Goal: Task Accomplishment & Management: Manage account settings

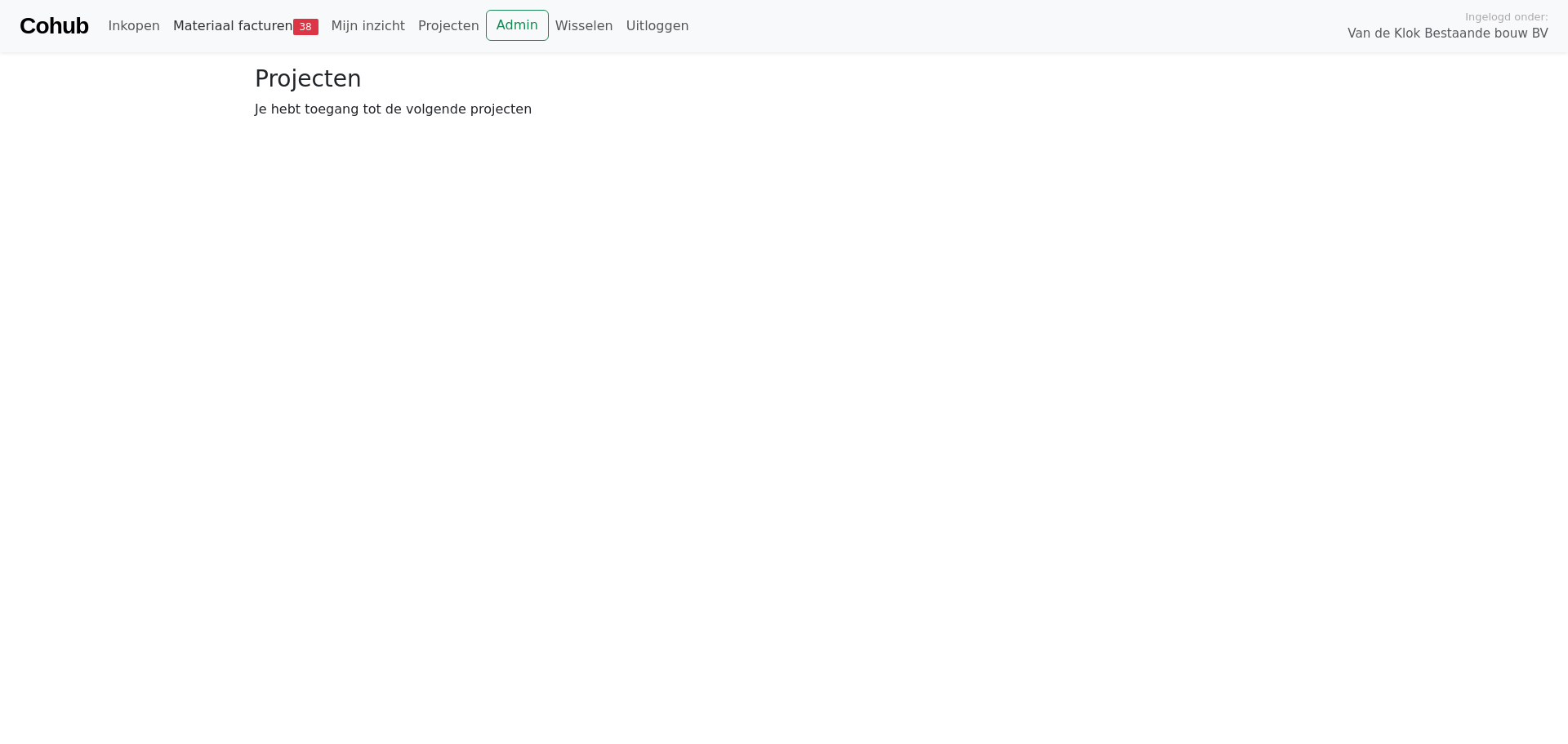
click at [242, 20] on link "Materiaal facturen 38" at bounding box center [245, 26] width 158 height 33
click at [402, 136] on link "Goedkeuren 38" at bounding box center [414, 120] width 132 height 35
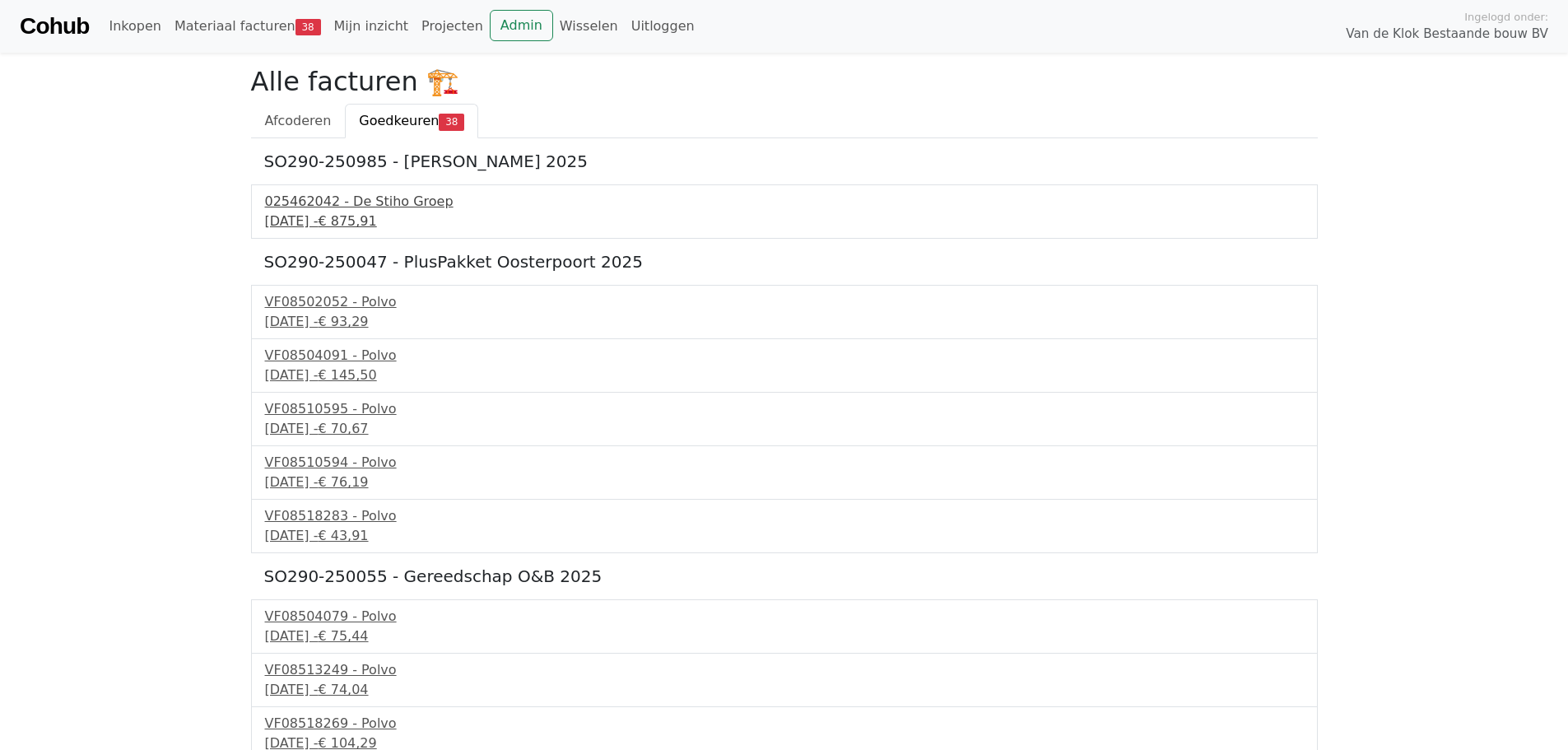
click at [347, 213] on div "19 september 2025 - € 875,91" at bounding box center [784, 221] width 1039 height 20
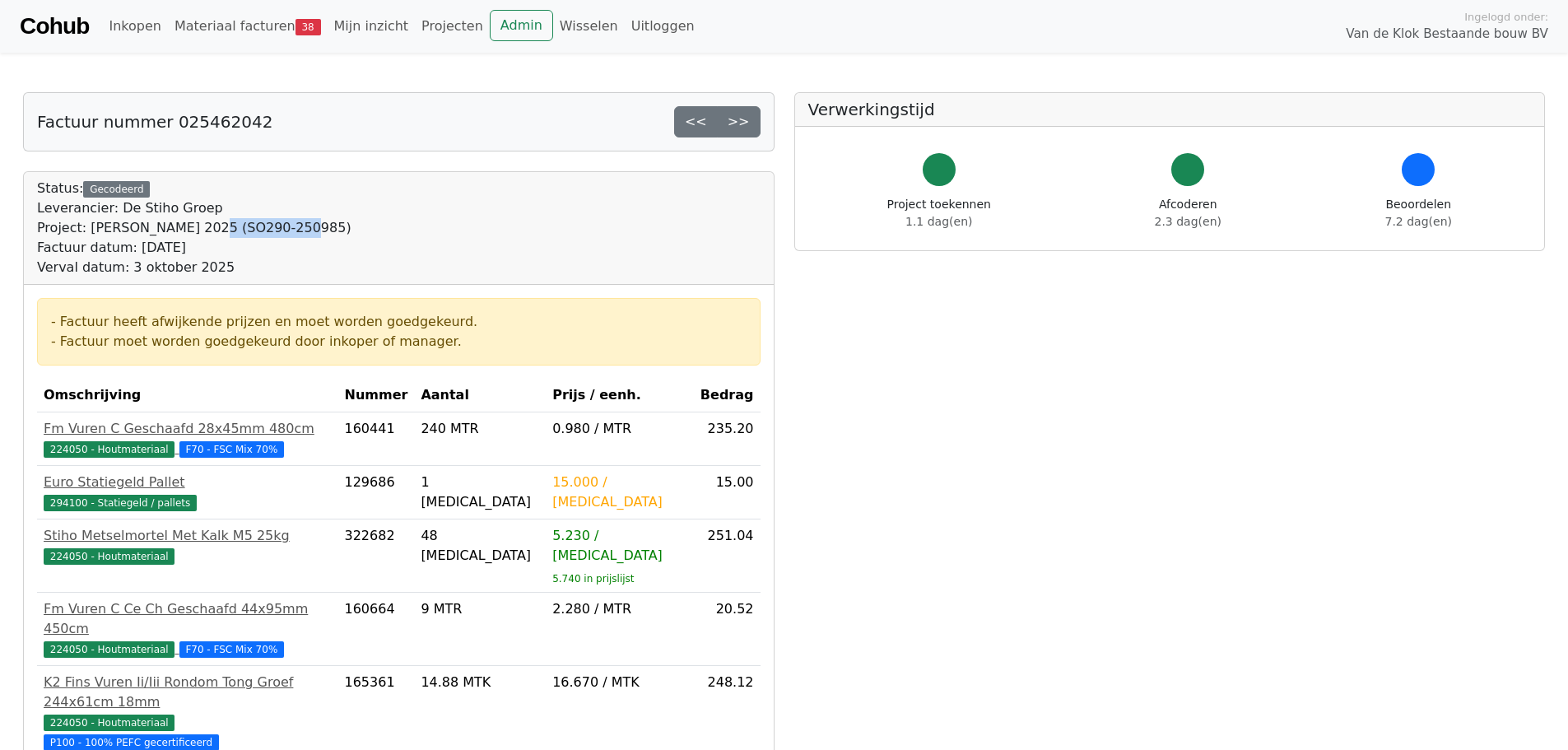
drag, startPoint x: 192, startPoint y: 228, endPoint x: 273, endPoint y: 233, distance: 81.2
click at [273, 233] on div "Project: Rob Jacobs 2025 (SO290-250985)" at bounding box center [194, 228] width 314 height 20
copy div "SO290-250985"
